Goal: Information Seeking & Learning: Learn about a topic

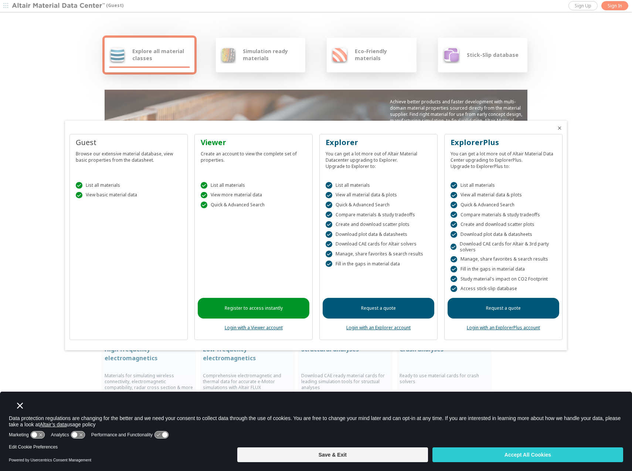
click at [153, 53] on div at bounding box center [316, 235] width 632 height 471
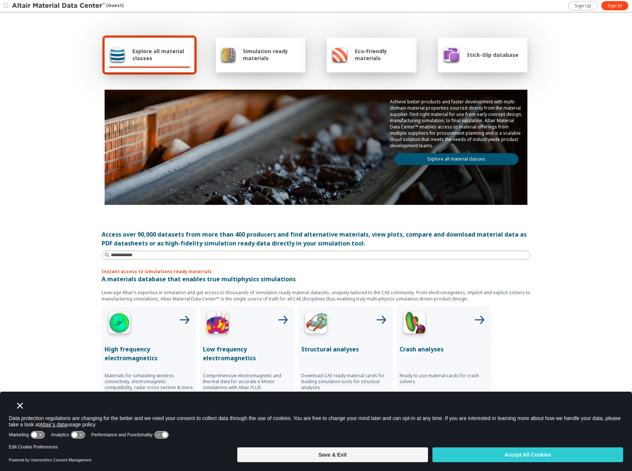
click at [153, 52] on span "Explore all material classes" at bounding box center [161, 55] width 58 height 14
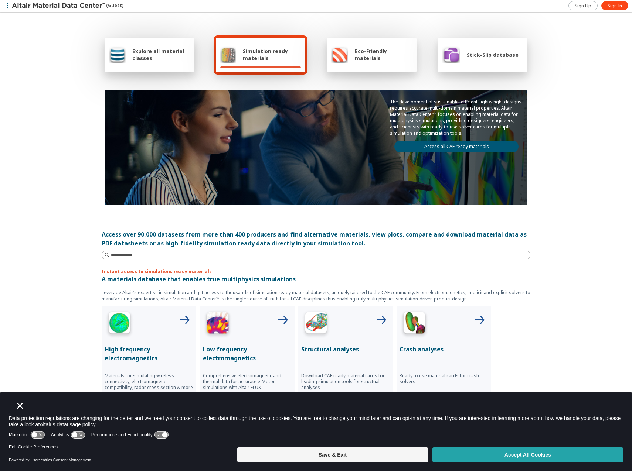
click at [510, 455] on button "Accept All Cookies" at bounding box center [527, 455] width 191 height 15
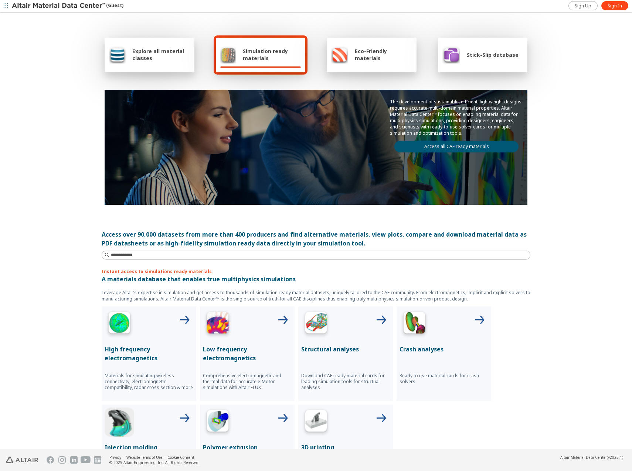
click at [155, 59] on span "Explore all material classes" at bounding box center [161, 55] width 58 height 14
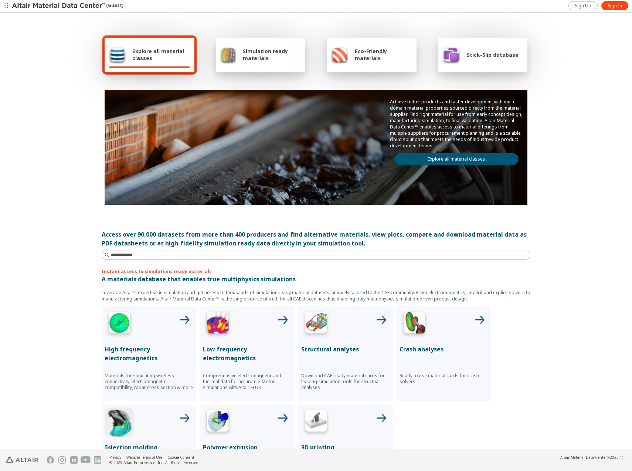
click at [161, 47] on div "Explore all material classes" at bounding box center [149, 55] width 81 height 18
click at [617, 8] on span "Sign In" at bounding box center [614, 6] width 14 height 6
click at [625, 7] on icon "button" at bounding box center [625, 6] width 6 height 6
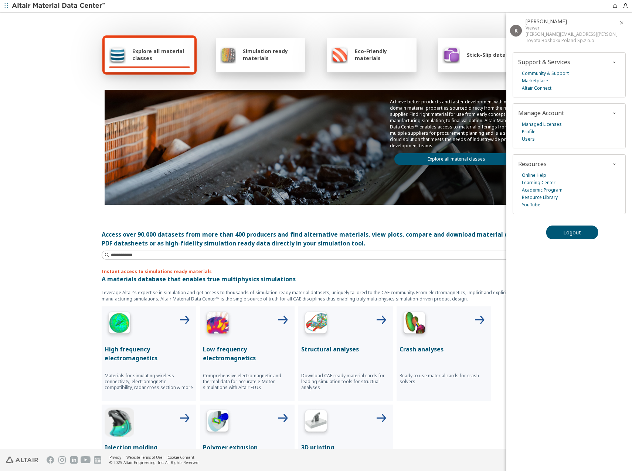
click at [77, 103] on div "Explore all material classes Simulation ready materials Eco-Friendly materials …" at bounding box center [316, 231] width 632 height 437
click at [154, 56] on span "Explore all material classes" at bounding box center [161, 55] width 58 height 14
click at [113, 58] on img at bounding box center [117, 55] width 17 height 18
click at [141, 45] on div "Explore all material classes" at bounding box center [150, 55] width 90 height 35
click at [621, 24] on icon "button" at bounding box center [622, 23] width 6 height 6
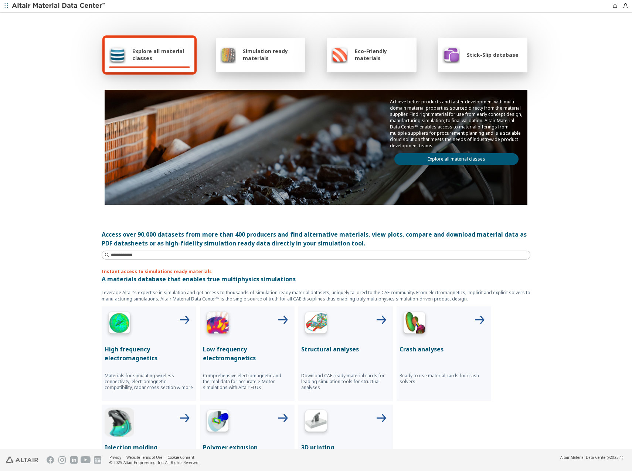
click at [245, 46] on div "Simulation ready materials" at bounding box center [260, 55] width 81 height 18
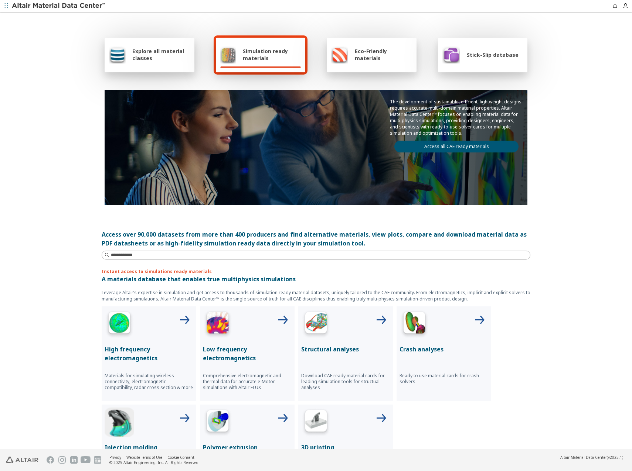
click at [153, 51] on span "Explore all material classes" at bounding box center [161, 55] width 58 height 14
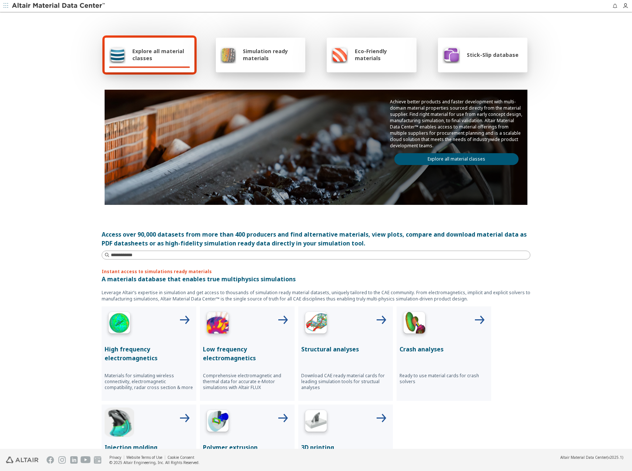
click at [355, 54] on span "Eco-Friendly materials" at bounding box center [383, 55] width 57 height 14
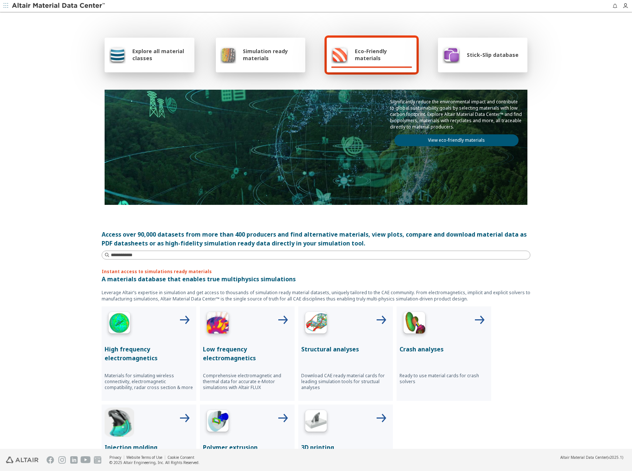
click at [483, 56] on span "Stick-Slip database" at bounding box center [493, 54] width 52 height 7
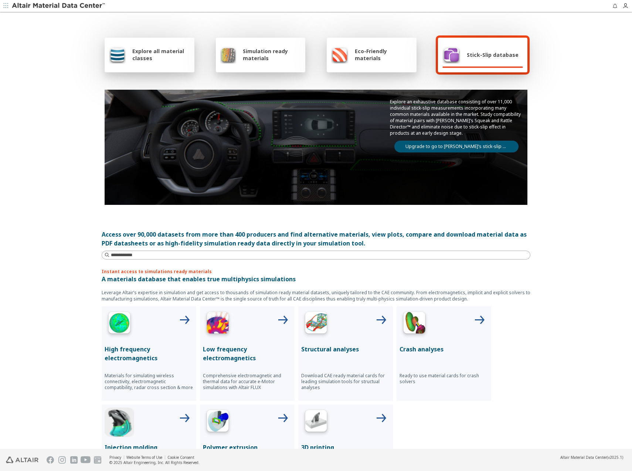
click at [118, 54] on img at bounding box center [117, 55] width 17 height 18
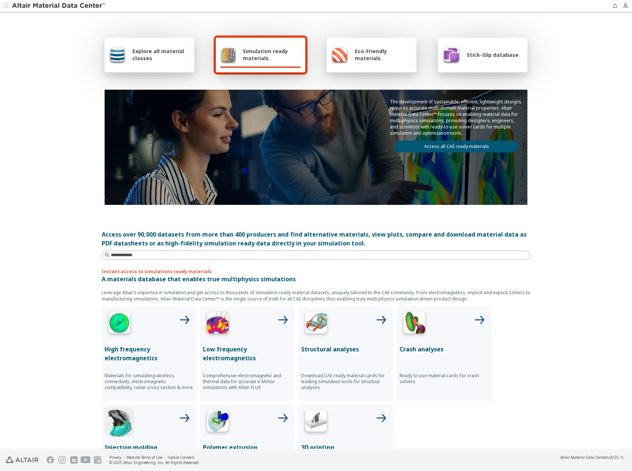
click at [120, 54] on img at bounding box center [117, 55] width 17 height 18
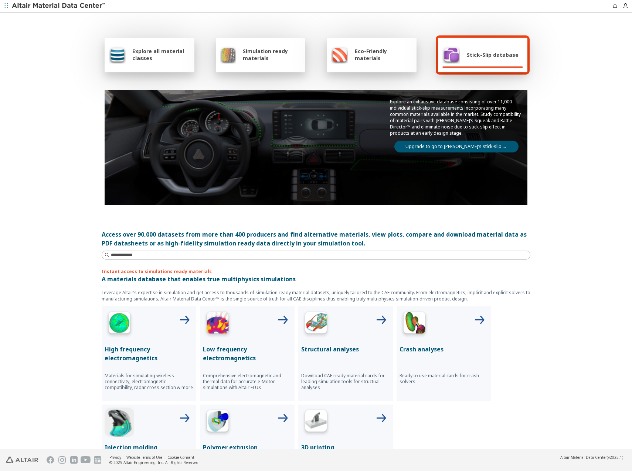
click at [359, 53] on span "Eco-Friendly materials" at bounding box center [383, 55] width 57 height 14
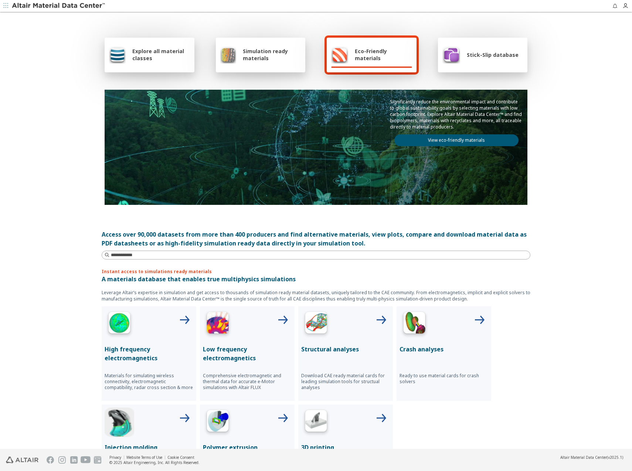
click at [259, 54] on span "Simulation ready materials" at bounding box center [272, 55] width 58 height 14
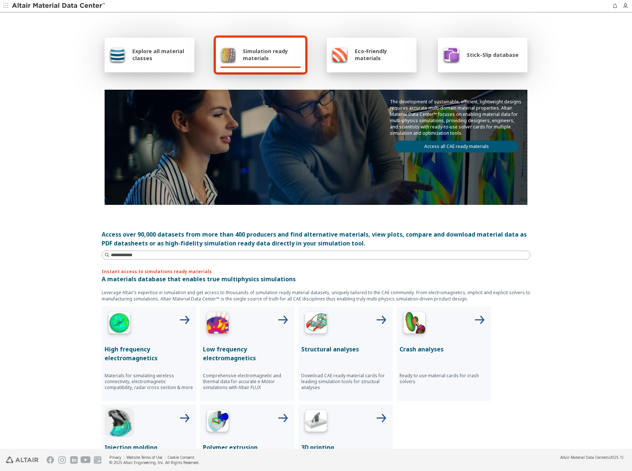
click at [147, 56] on span "Explore all material classes" at bounding box center [161, 55] width 58 height 14
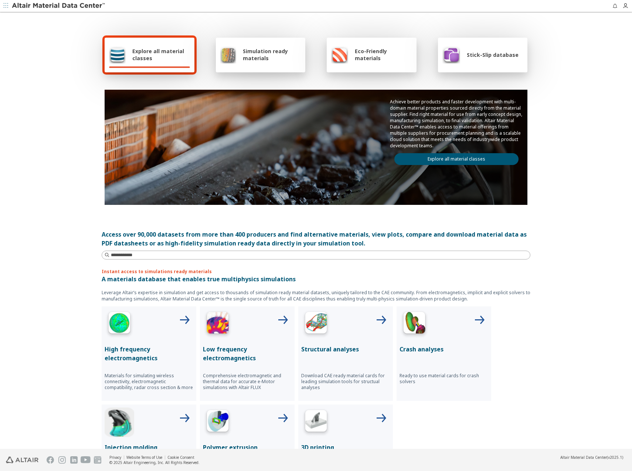
click at [159, 55] on span "Explore all material classes" at bounding box center [161, 55] width 58 height 14
click at [252, 52] on span "Simulation ready materials" at bounding box center [272, 55] width 58 height 14
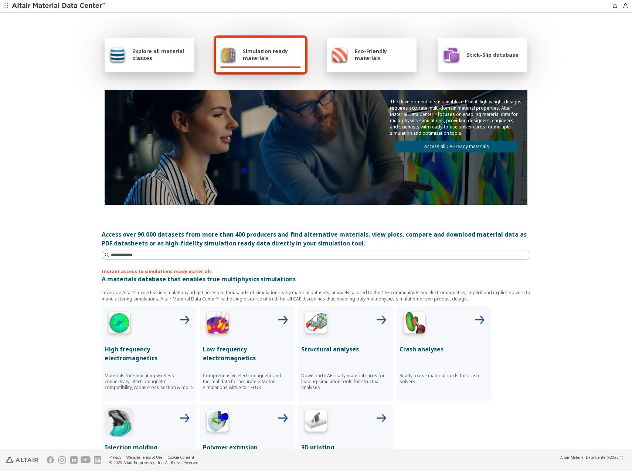
click at [362, 55] on span "Eco-Friendly materials" at bounding box center [383, 55] width 57 height 14
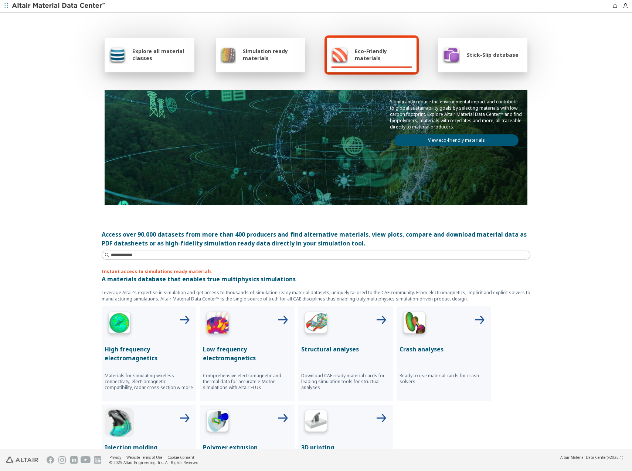
click at [464, 46] on div "Stick-Slip database" at bounding box center [480, 55] width 76 height 18
